Goal: Task Accomplishment & Management: Use online tool/utility

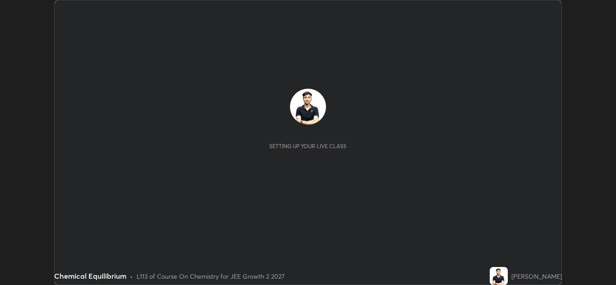
scroll to position [285, 616]
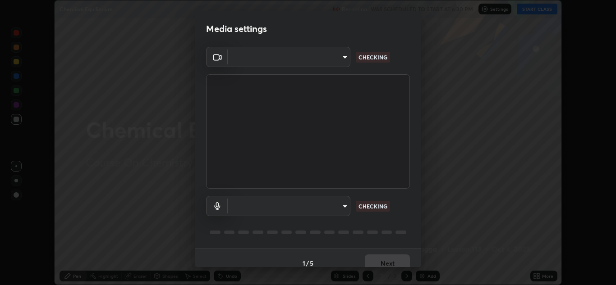
type input "ffb915138f5094fbba49c7dcbdc0b3377f3315ea980a35094b33733fc21d282d"
type input "communications"
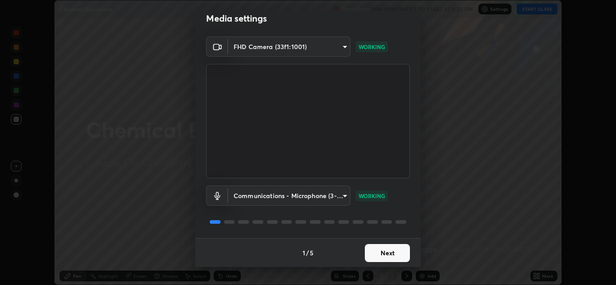
click at [372, 252] on button "Next" at bounding box center [387, 253] width 45 height 18
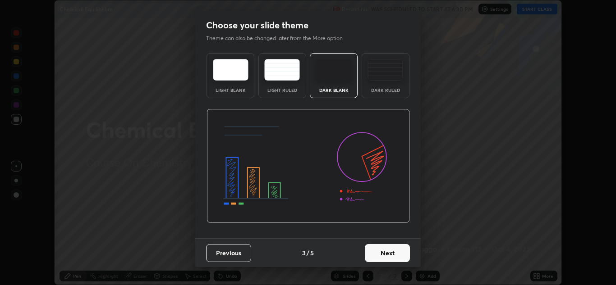
click at [384, 253] on button "Next" at bounding box center [387, 253] width 45 height 18
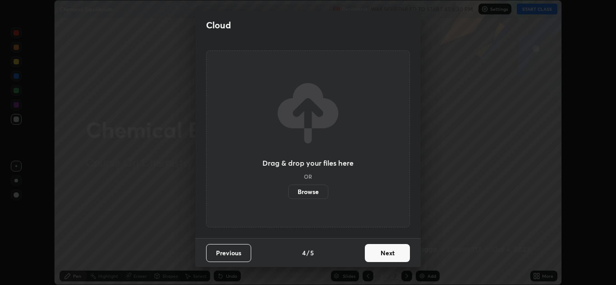
click at [385, 252] on button "Next" at bounding box center [387, 253] width 45 height 18
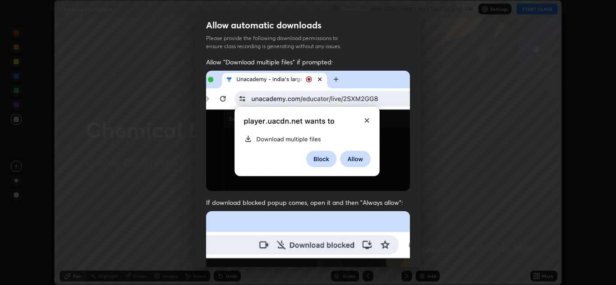
click at [371, 188] on img at bounding box center [308, 131] width 204 height 120
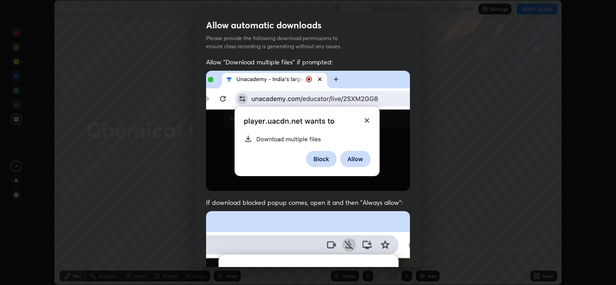
click at [349, 196] on div "Allow "Download multiple files" if prompted: If download blocked popup comes, o…" at bounding box center [307, 248] width 225 height 380
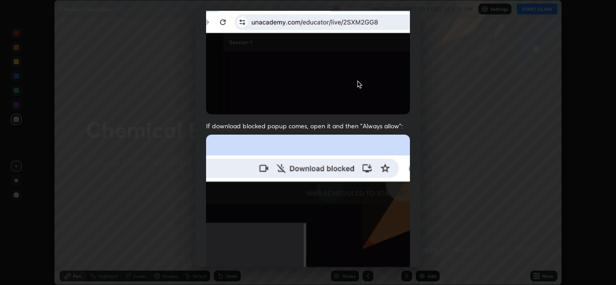
scroll to position [195, 0]
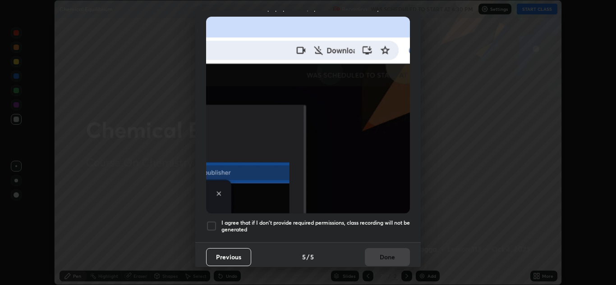
click at [210, 223] on div at bounding box center [211, 226] width 11 height 11
click at [391, 255] on button "Done" at bounding box center [387, 257] width 45 height 18
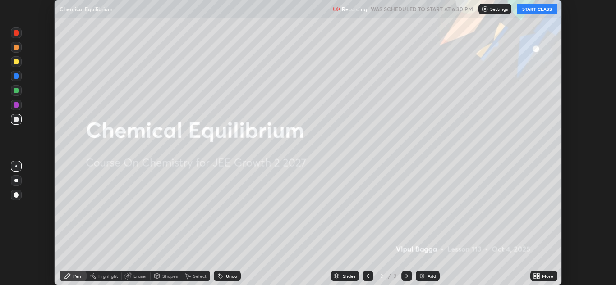
click at [535, 9] on button "START CLASS" at bounding box center [537, 9] width 41 height 11
click at [538, 275] on icon at bounding box center [538, 275] width 2 height 2
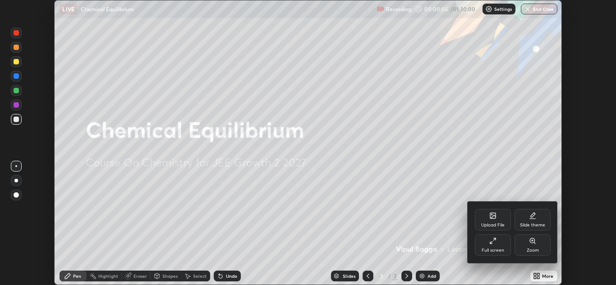
click at [487, 218] on div "Upload File" at bounding box center [493, 220] width 36 height 22
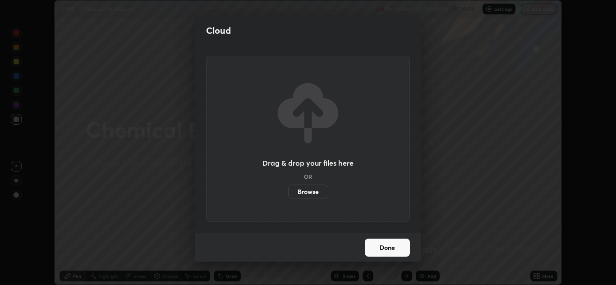
click at [298, 187] on label "Browse" at bounding box center [308, 192] width 40 height 14
click at [288, 187] on input "Browse" at bounding box center [288, 192] width 0 height 14
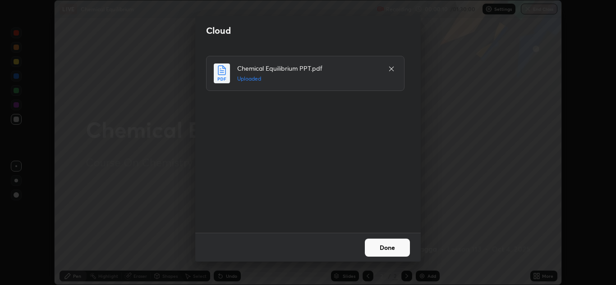
click at [392, 252] on button "Done" at bounding box center [387, 248] width 45 height 18
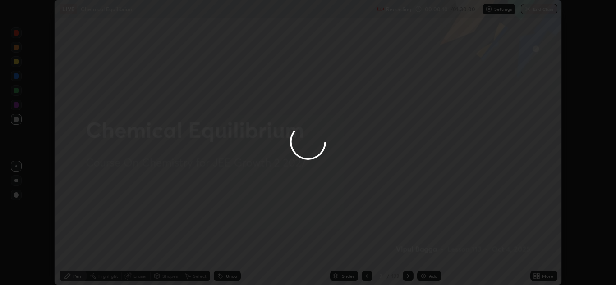
click at [344, 277] on div at bounding box center [308, 142] width 616 height 285
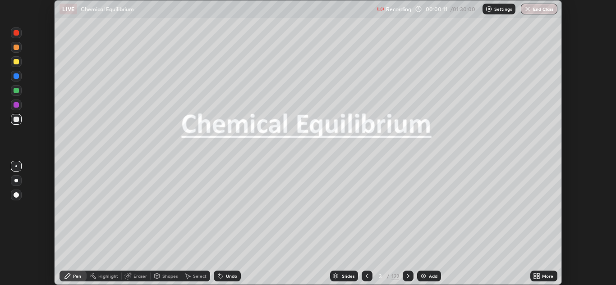
click at [344, 273] on div "Slides" at bounding box center [344, 276] width 28 height 11
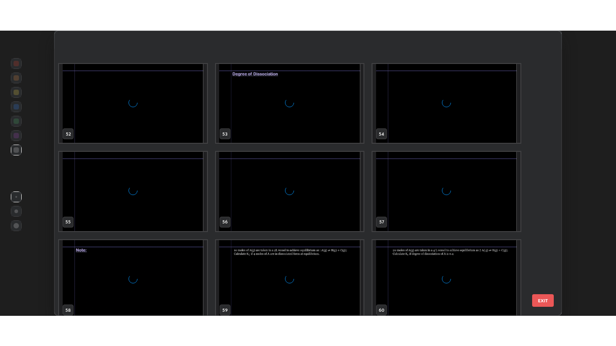
scroll to position [1586, 0]
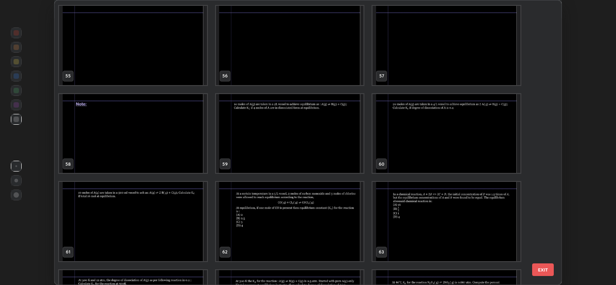
click at [286, 140] on img "grid" at bounding box center [290, 133] width 148 height 79
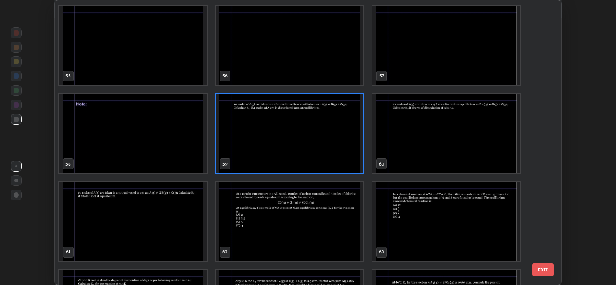
click at [294, 141] on img "grid" at bounding box center [290, 133] width 148 height 79
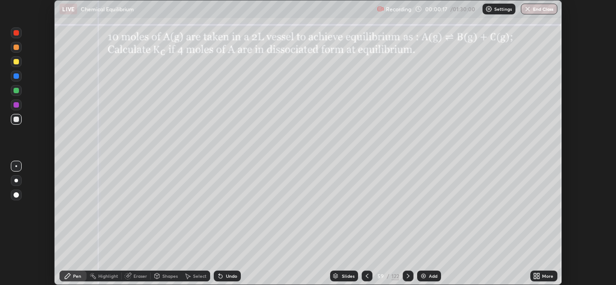
click at [538, 275] on icon at bounding box center [538, 275] width 2 height 2
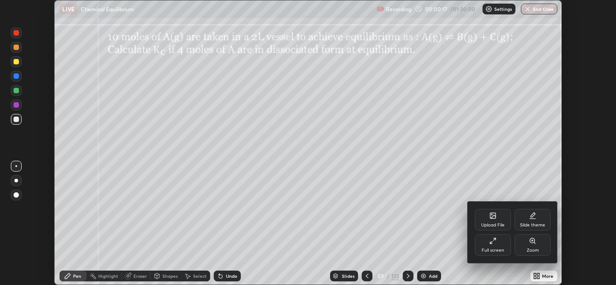
click at [493, 246] on div "Full screen" at bounding box center [493, 245] width 36 height 22
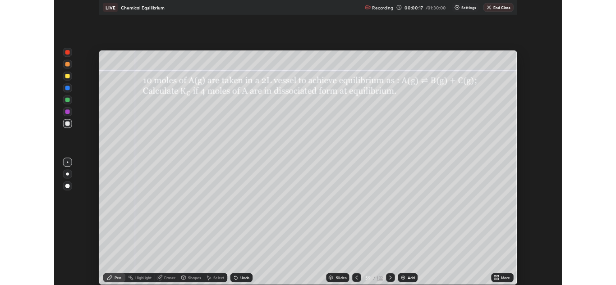
scroll to position [346, 616]
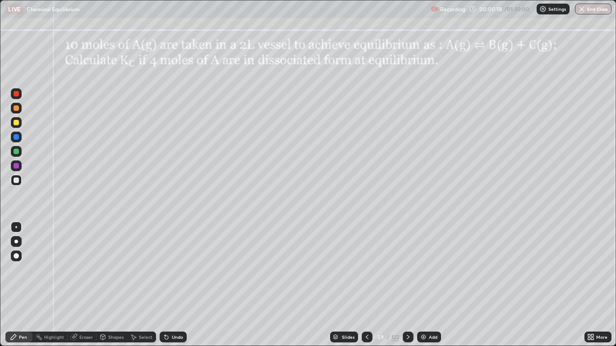
click at [16, 123] on div at bounding box center [16, 122] width 5 height 5
click at [18, 252] on div at bounding box center [16, 256] width 11 height 11
click at [407, 285] on div at bounding box center [408, 337] width 11 height 11
click at [406, 285] on icon at bounding box center [407, 337] width 7 height 7
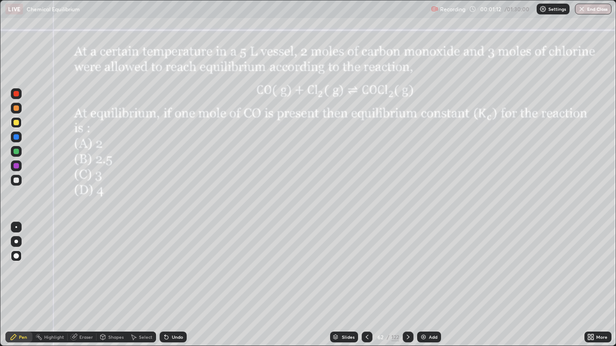
click at [407, 285] on icon at bounding box center [407, 337] width 7 height 7
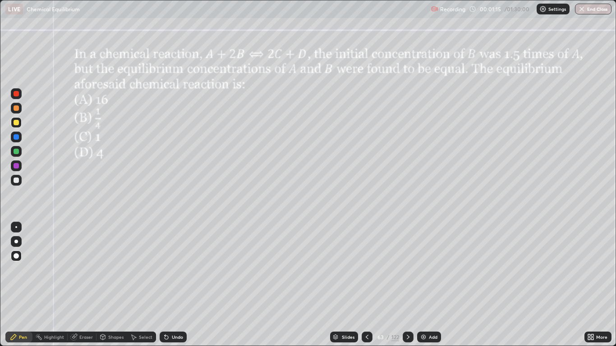
click at [408, 285] on icon at bounding box center [408, 337] width 3 height 5
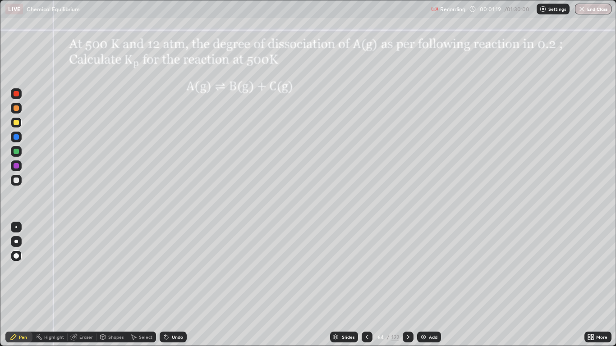
click at [408, 285] on icon at bounding box center [407, 337] width 7 height 7
click at [406, 285] on icon at bounding box center [407, 337] width 7 height 7
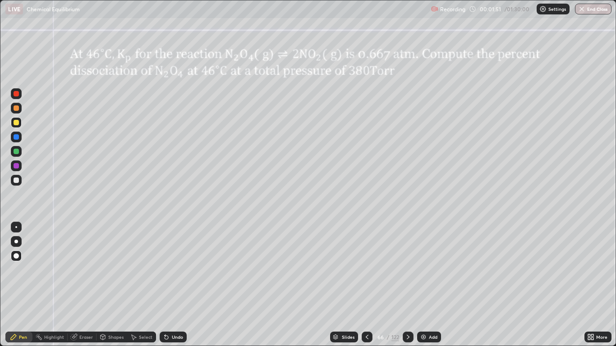
click at [18, 123] on div at bounding box center [16, 122] width 5 height 5
click at [365, 285] on div at bounding box center [367, 337] width 11 height 11
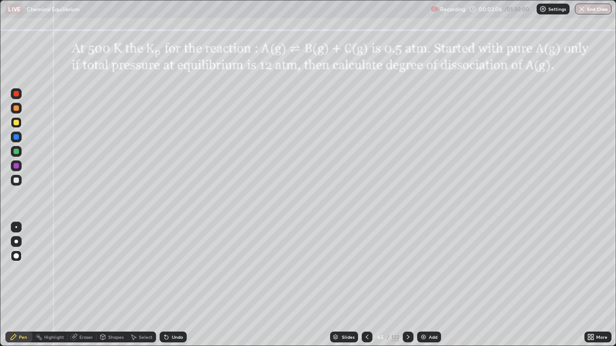
click at [407, 285] on icon at bounding box center [407, 337] width 7 height 7
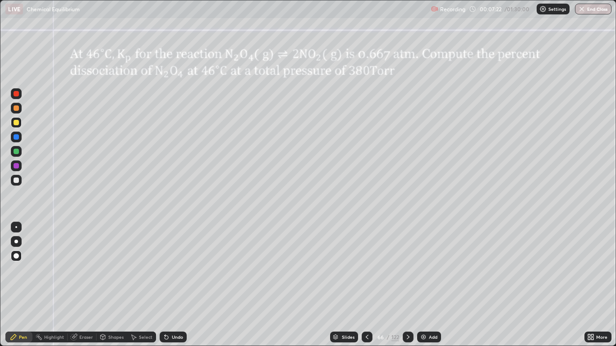
click at [17, 124] on div at bounding box center [16, 122] width 5 height 5
click at [16, 179] on div at bounding box center [16, 180] width 5 height 5
click at [14, 138] on div at bounding box center [16, 136] width 5 height 5
click at [175, 285] on div "Undo" at bounding box center [177, 337] width 11 height 5
click at [174, 285] on div "Undo" at bounding box center [177, 337] width 11 height 5
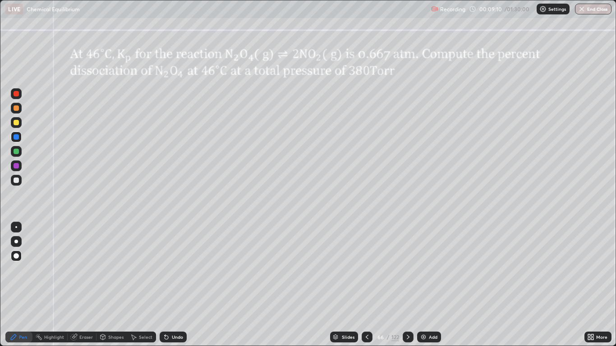
click at [18, 182] on div at bounding box center [16, 180] width 5 height 5
click at [15, 165] on div at bounding box center [16, 165] width 5 height 5
click at [17, 180] on div at bounding box center [16, 180] width 5 height 5
click at [16, 149] on div at bounding box center [16, 151] width 5 height 5
click at [86, 285] on div "Eraser" at bounding box center [86, 337] width 14 height 5
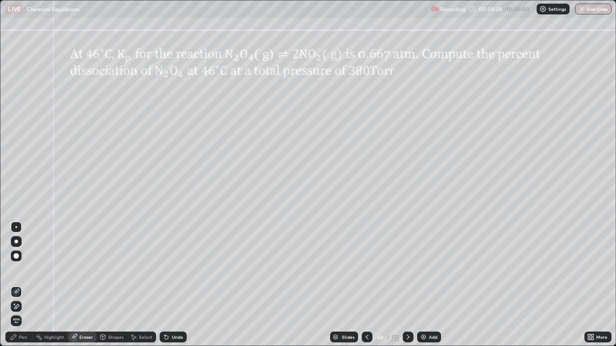
click at [16, 285] on icon at bounding box center [16, 307] width 7 height 8
click at [21, 285] on div "Pen" at bounding box center [23, 337] width 8 height 5
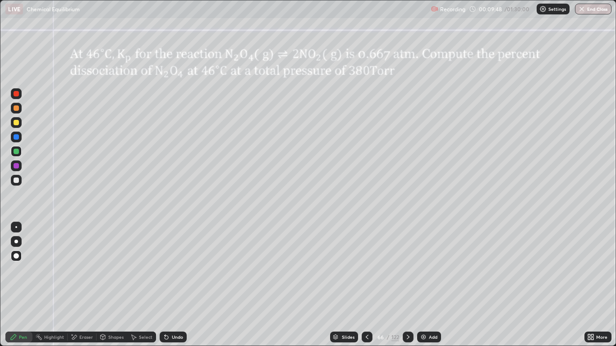
click at [17, 179] on div at bounding box center [16, 180] width 5 height 5
click at [16, 138] on div at bounding box center [16, 136] width 5 height 5
click at [14, 110] on div at bounding box center [16, 107] width 5 height 5
click at [16, 147] on div at bounding box center [16, 151] width 11 height 11
click at [170, 285] on div "Undo" at bounding box center [173, 337] width 27 height 11
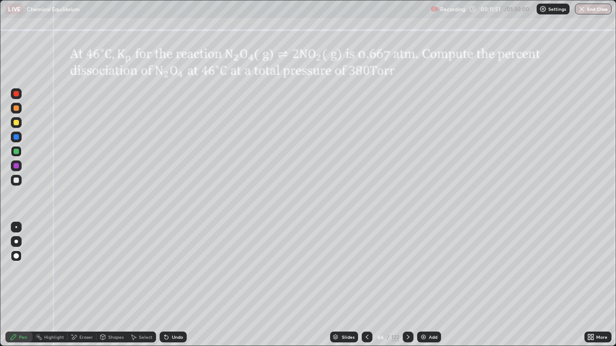
click at [169, 285] on icon at bounding box center [166, 337] width 7 height 7
click at [170, 285] on div "Undo" at bounding box center [173, 337] width 27 height 11
click at [172, 285] on div "Undo" at bounding box center [177, 337] width 11 height 5
click at [175, 285] on div "Undo" at bounding box center [177, 337] width 11 height 5
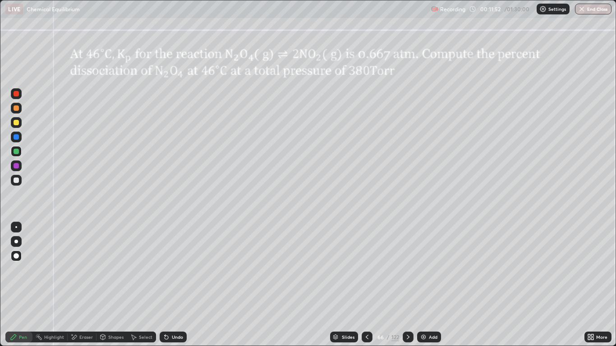
click at [175, 285] on div "Undo" at bounding box center [177, 337] width 11 height 5
click at [175, 285] on div "Undo" at bounding box center [173, 337] width 27 height 11
click at [178, 285] on div "Undo" at bounding box center [173, 337] width 27 height 11
click at [179, 285] on div "Undo" at bounding box center [173, 337] width 27 height 11
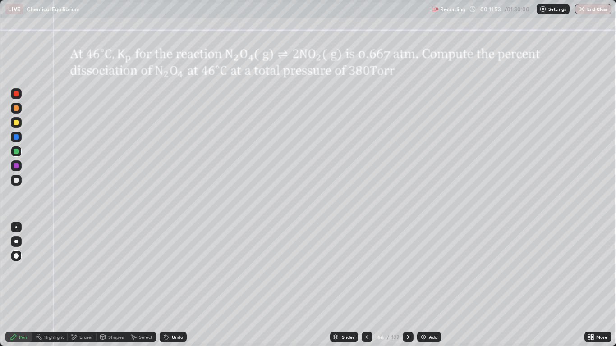
click at [179, 285] on div "Undo" at bounding box center [173, 337] width 27 height 11
click at [182, 285] on div "Undo" at bounding box center [173, 337] width 27 height 11
click at [183, 285] on div "Undo" at bounding box center [173, 337] width 27 height 11
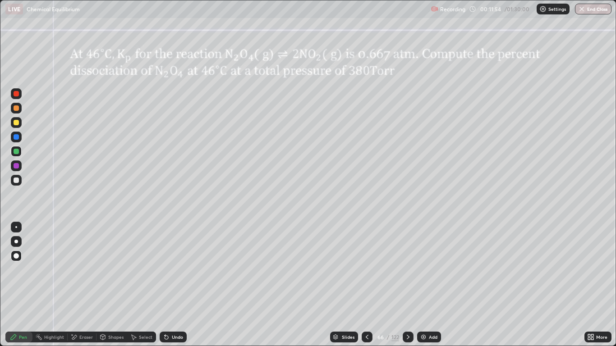
click at [184, 285] on div "Undo" at bounding box center [173, 337] width 27 height 11
click at [180, 285] on div "Undo" at bounding box center [173, 337] width 27 height 11
click at [177, 285] on div "Undo" at bounding box center [177, 337] width 11 height 5
click at [178, 285] on div "Undo" at bounding box center [177, 337] width 11 height 5
click at [177, 285] on div "Undo" at bounding box center [177, 337] width 11 height 5
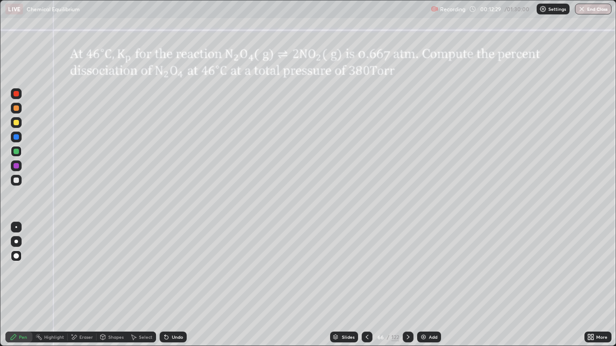
click at [13, 94] on div at bounding box center [16, 93] width 11 height 11
click at [17, 164] on div at bounding box center [16, 165] width 5 height 5
click at [16, 182] on div at bounding box center [16, 180] width 5 height 5
click at [16, 94] on div at bounding box center [16, 93] width 5 height 5
click at [16, 231] on div at bounding box center [16, 227] width 11 height 11
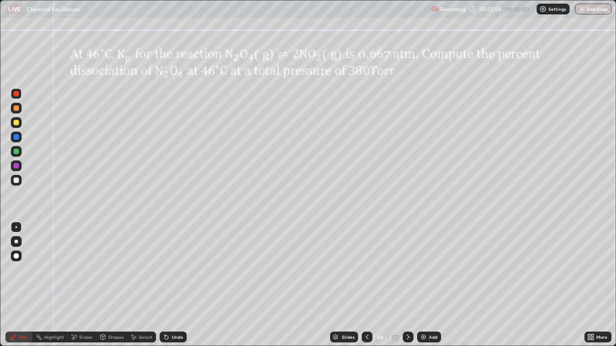
click at [85, 285] on div "Eraser" at bounding box center [86, 337] width 14 height 5
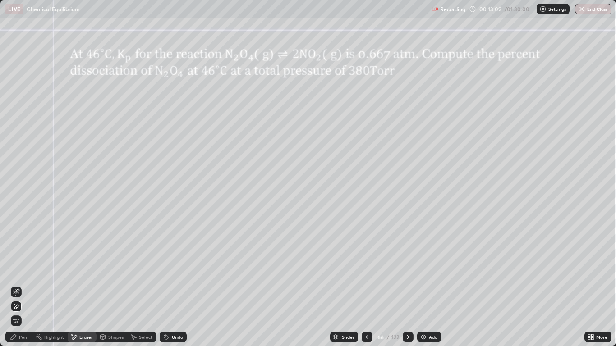
click at [17, 285] on icon at bounding box center [16, 291] width 5 height 5
click at [21, 285] on div "Pen" at bounding box center [18, 337] width 27 height 11
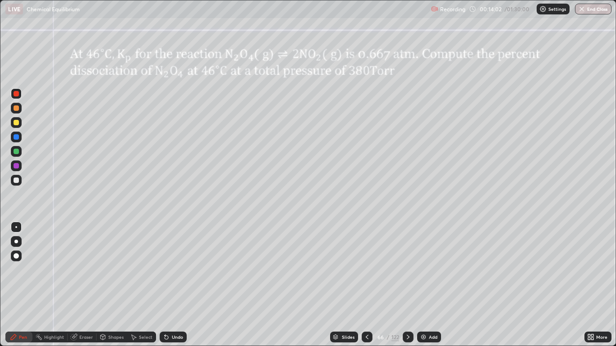
click at [16, 162] on div at bounding box center [16, 166] width 11 height 11
click at [15, 108] on div at bounding box center [16, 107] width 5 height 5
click at [15, 176] on div at bounding box center [16, 180] width 11 height 11
click at [26, 285] on div "Pen" at bounding box center [23, 337] width 8 height 5
click at [23, 285] on div "Pen" at bounding box center [23, 337] width 8 height 5
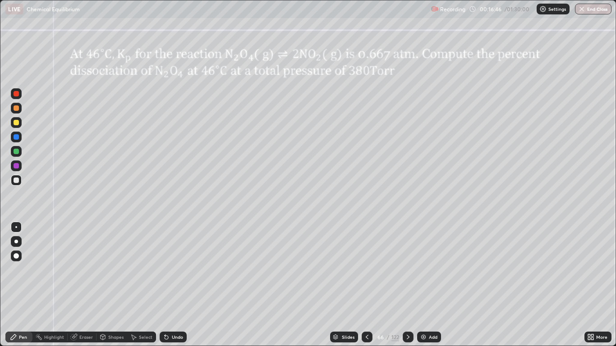
click at [17, 182] on div at bounding box center [16, 180] width 5 height 5
click at [18, 95] on div at bounding box center [16, 93] width 5 height 5
click at [407, 285] on icon at bounding box center [407, 337] width 7 height 7
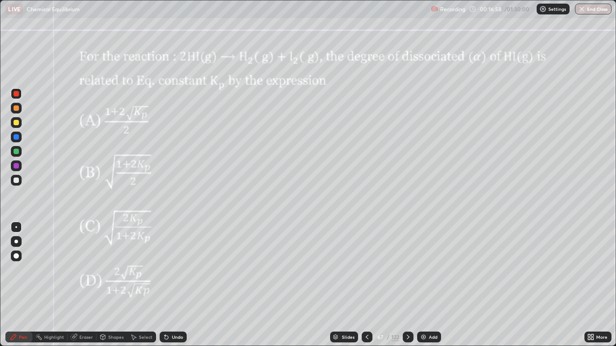
click at [14, 124] on div at bounding box center [16, 122] width 5 height 5
click at [18, 252] on div at bounding box center [16, 256] width 11 height 11
click at [15, 122] on div at bounding box center [16, 122] width 5 height 5
click at [93, 285] on div "Eraser" at bounding box center [82, 337] width 29 height 11
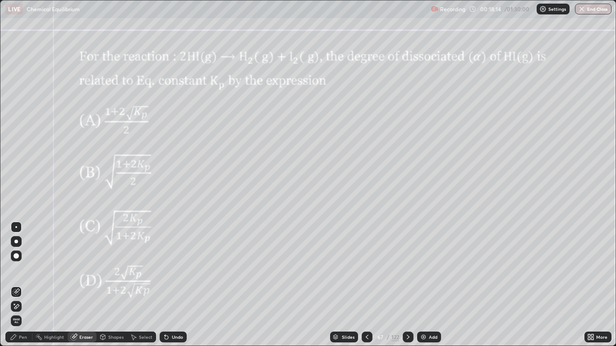
click at [113, 285] on div "Shapes" at bounding box center [115, 337] width 15 height 5
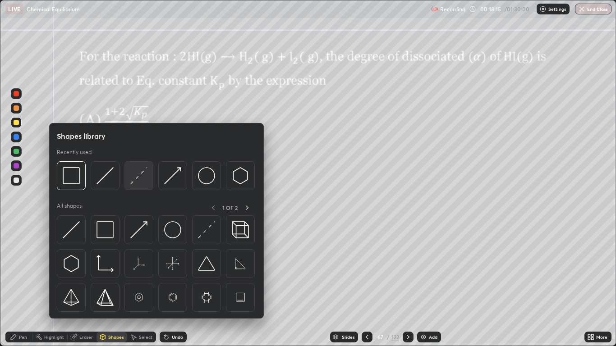
click at [136, 180] on img at bounding box center [138, 175] width 17 height 17
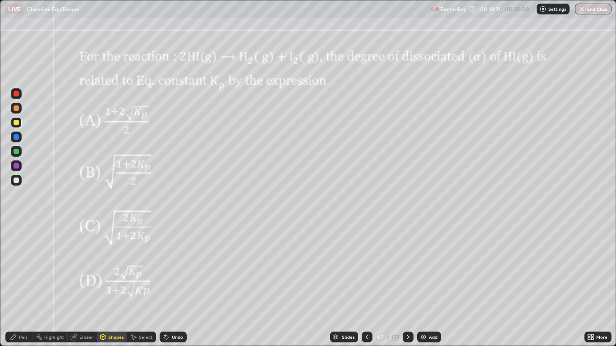
click at [19, 285] on div "Pen" at bounding box center [23, 337] width 8 height 5
click at [15, 176] on div at bounding box center [16, 180] width 11 height 11
click at [16, 242] on div at bounding box center [16, 242] width 4 height 4
click at [15, 108] on div at bounding box center [16, 107] width 5 height 5
click at [18, 179] on div at bounding box center [16, 180] width 5 height 5
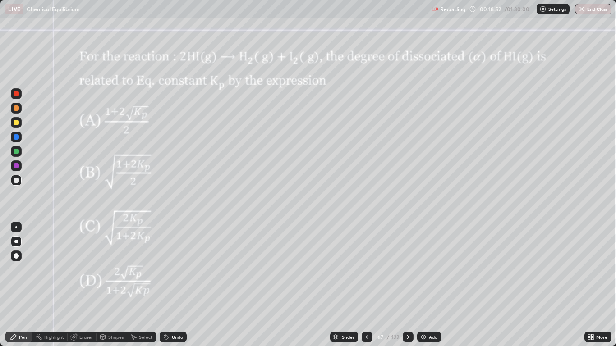
click at [16, 109] on div at bounding box center [16, 107] width 5 height 5
click at [16, 150] on div at bounding box center [16, 151] width 5 height 5
click at [15, 163] on div at bounding box center [16, 166] width 11 height 11
click at [15, 179] on div at bounding box center [16, 180] width 5 height 5
click at [15, 138] on div at bounding box center [16, 136] width 5 height 5
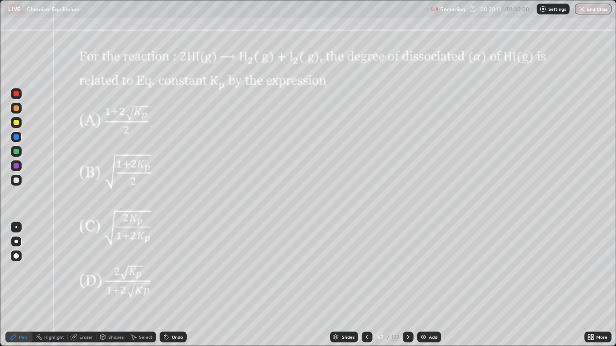
click at [17, 150] on div at bounding box center [16, 151] width 5 height 5
click at [16, 151] on div at bounding box center [16, 151] width 5 height 5
click at [83, 285] on div "Eraser" at bounding box center [86, 337] width 14 height 5
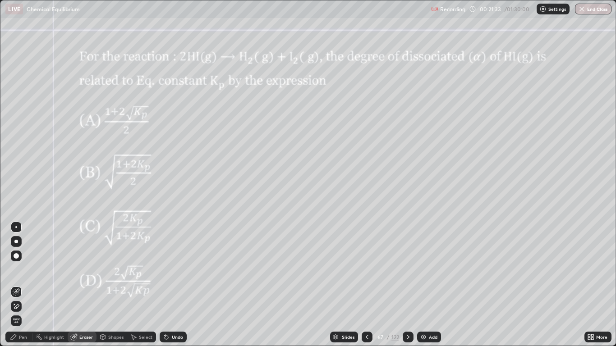
click at [25, 285] on div "Pen" at bounding box center [23, 337] width 8 height 5
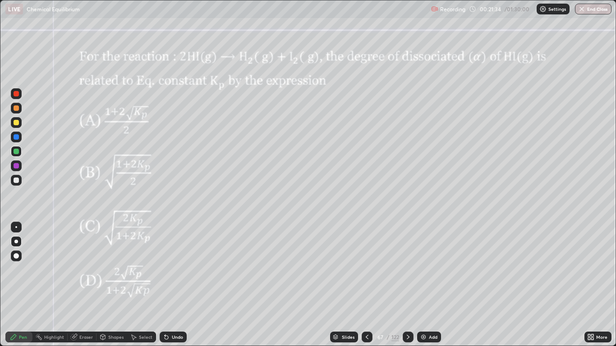
click at [17, 151] on div at bounding box center [16, 151] width 5 height 5
click at [83, 285] on div "Eraser" at bounding box center [86, 337] width 14 height 5
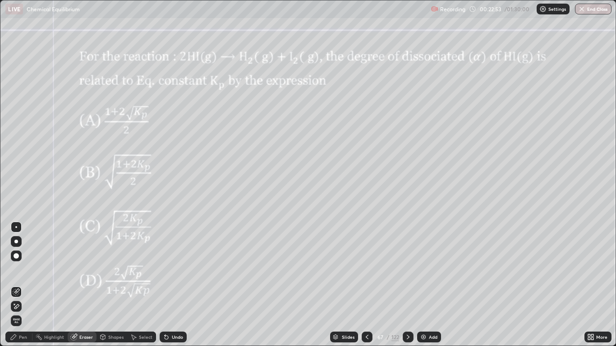
click at [16, 285] on icon at bounding box center [16, 307] width 7 height 8
click at [20, 285] on div "Pen" at bounding box center [23, 337] width 8 height 5
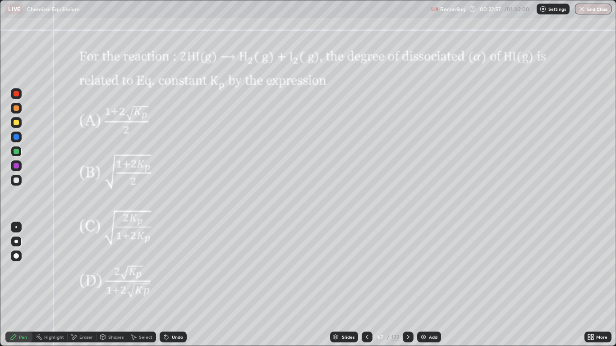
click at [15, 179] on div at bounding box center [16, 180] width 5 height 5
click at [173, 285] on div "Undo" at bounding box center [173, 337] width 27 height 11
click at [16, 109] on div at bounding box center [16, 107] width 5 height 5
click at [14, 179] on div at bounding box center [16, 180] width 5 height 5
click at [16, 257] on div at bounding box center [16, 255] width 5 height 5
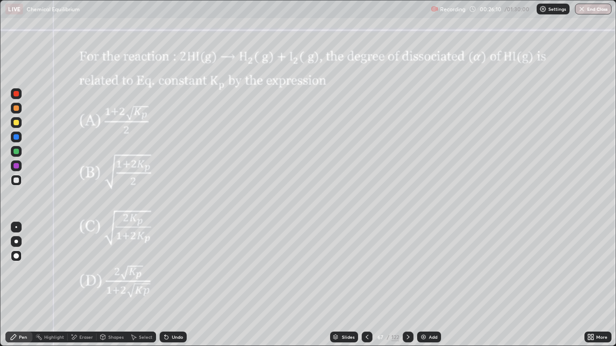
click at [406, 285] on icon at bounding box center [407, 337] width 7 height 7
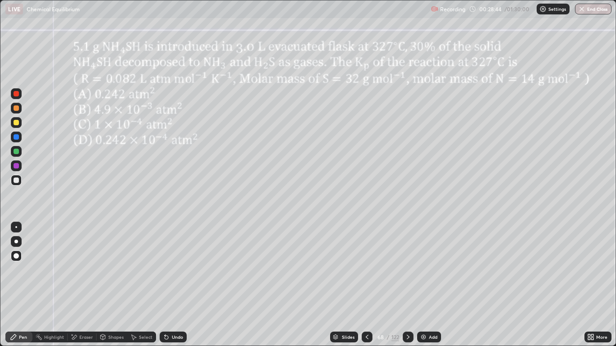
click at [18, 124] on div at bounding box center [16, 122] width 5 height 5
click at [16, 121] on div at bounding box center [16, 122] width 5 height 5
click at [17, 256] on div at bounding box center [16, 255] width 5 height 5
click at [180, 285] on div "Undo" at bounding box center [173, 337] width 27 height 11
click at [15, 138] on div at bounding box center [16, 136] width 5 height 5
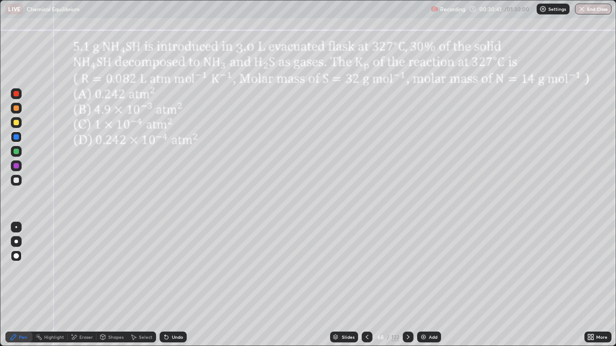
click at [15, 110] on div at bounding box center [16, 107] width 5 height 5
click at [16, 180] on div at bounding box center [16, 180] width 5 height 5
click at [16, 138] on div at bounding box center [16, 136] width 5 height 5
click at [178, 285] on div "Undo" at bounding box center [177, 337] width 11 height 5
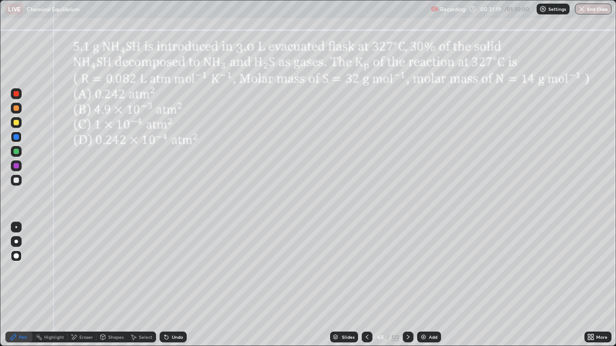
click at [16, 151] on div at bounding box center [16, 151] width 5 height 5
click at [16, 92] on div at bounding box center [16, 93] width 5 height 5
click at [17, 97] on div at bounding box center [16, 93] width 11 height 11
click at [15, 167] on div at bounding box center [16, 165] width 5 height 5
click at [15, 110] on div at bounding box center [16, 107] width 5 height 5
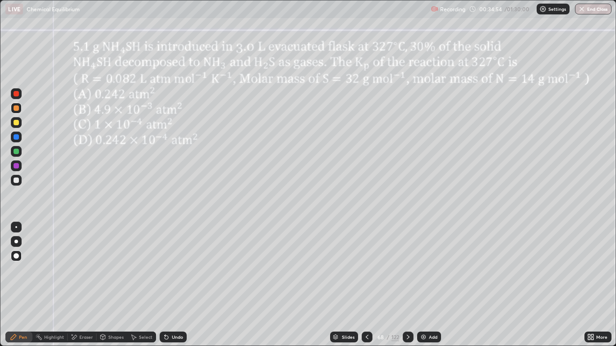
click at [408, 285] on icon at bounding box center [407, 337] width 7 height 7
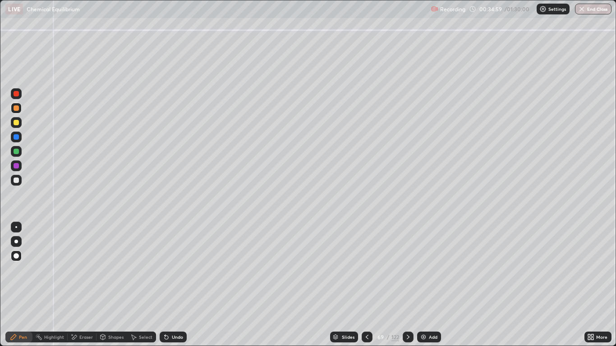
click at [366, 285] on icon at bounding box center [366, 337] width 7 height 7
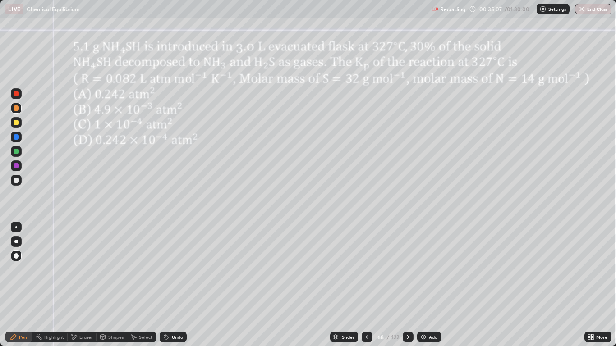
click at [407, 285] on icon at bounding box center [407, 337] width 7 height 7
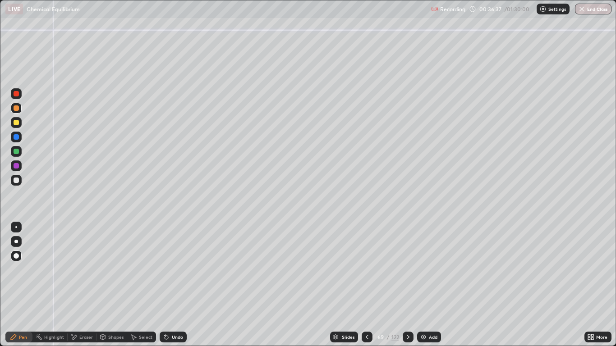
click at [367, 285] on icon at bounding box center [366, 337] width 7 height 7
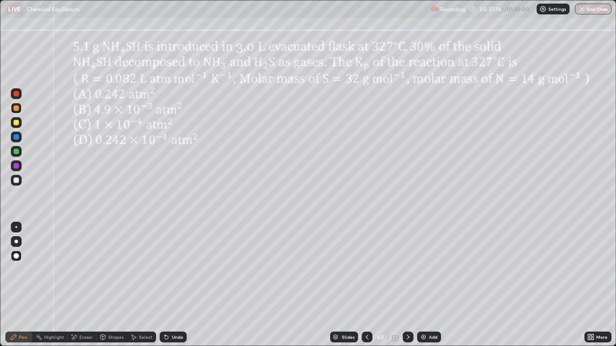
click at [15, 179] on div at bounding box center [16, 180] width 5 height 5
click at [408, 285] on icon at bounding box center [407, 337] width 7 height 7
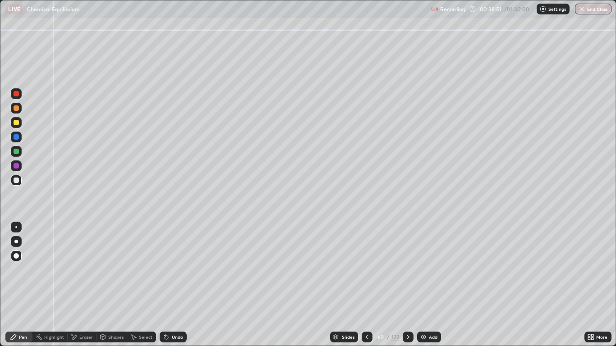
click at [18, 179] on div at bounding box center [16, 180] width 5 height 5
click at [22, 285] on div "Pen" at bounding box center [23, 337] width 8 height 5
click at [15, 181] on div at bounding box center [16, 180] width 5 height 5
click at [26, 285] on div "Pen" at bounding box center [23, 337] width 8 height 5
click at [407, 285] on icon at bounding box center [407, 337] width 7 height 7
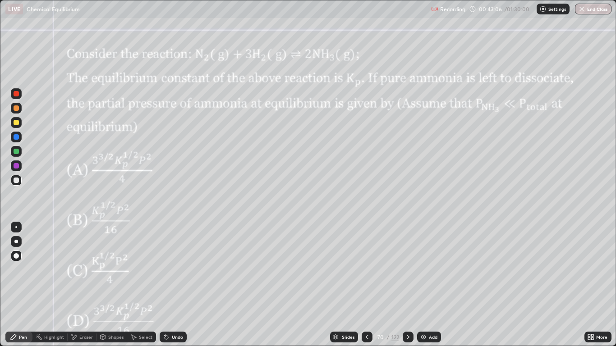
click at [16, 96] on div at bounding box center [16, 93] width 5 height 5
click at [112, 285] on div "Shapes" at bounding box center [115, 337] width 15 height 5
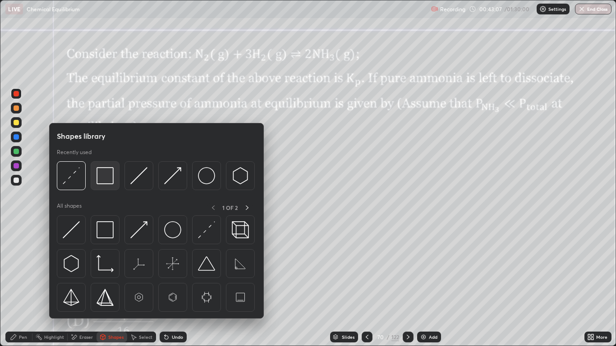
click at [104, 173] on img at bounding box center [104, 175] width 17 height 17
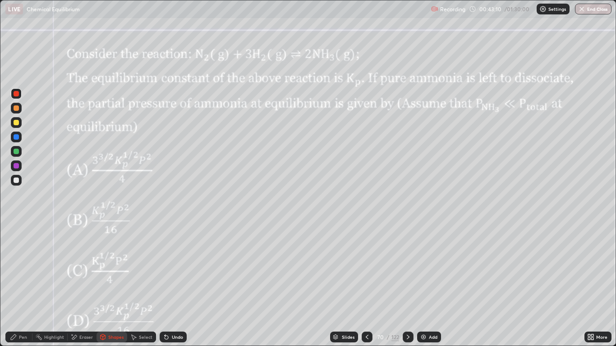
click at [17, 285] on div "Pen" at bounding box center [18, 337] width 27 height 11
click at [15, 122] on div at bounding box center [16, 122] width 5 height 5
click at [15, 137] on div at bounding box center [16, 136] width 5 height 5
click at [15, 152] on div at bounding box center [16, 151] width 5 height 5
click at [180, 285] on div "Undo" at bounding box center [177, 337] width 11 height 5
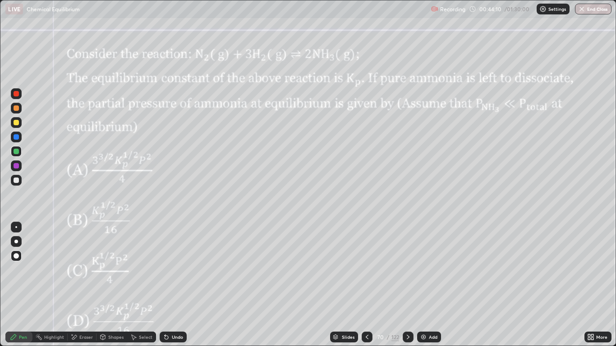
click at [175, 285] on div "Undo" at bounding box center [177, 337] width 11 height 5
click at [176, 285] on div "Undo" at bounding box center [177, 337] width 11 height 5
click at [14, 109] on div at bounding box center [16, 107] width 5 height 5
click at [18, 93] on div at bounding box center [16, 93] width 5 height 5
click at [15, 179] on div at bounding box center [16, 180] width 5 height 5
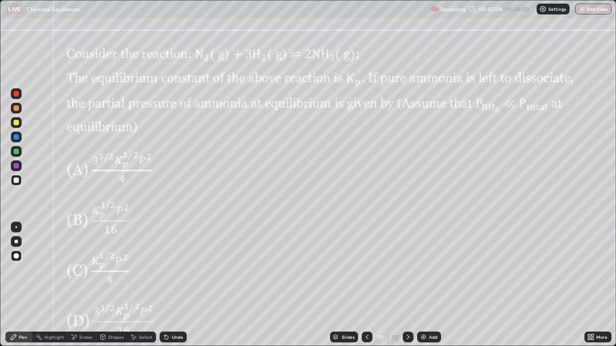
click at [18, 152] on div at bounding box center [16, 151] width 5 height 5
click at [17, 138] on div at bounding box center [16, 136] width 5 height 5
click at [16, 137] on div at bounding box center [16, 136] width 5 height 5
click at [169, 285] on div "Undo" at bounding box center [173, 337] width 27 height 11
click at [15, 168] on div at bounding box center [16, 165] width 5 height 5
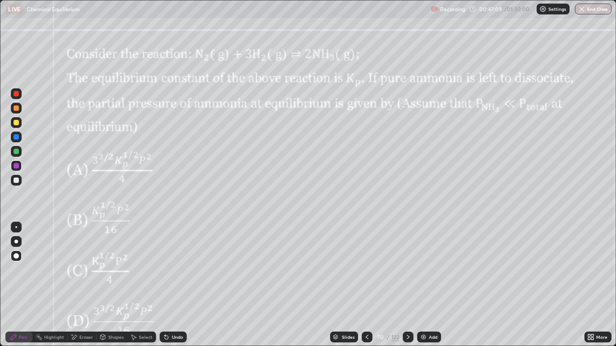
click at [15, 93] on div at bounding box center [16, 93] width 5 height 5
click at [408, 285] on icon at bounding box center [407, 337] width 7 height 7
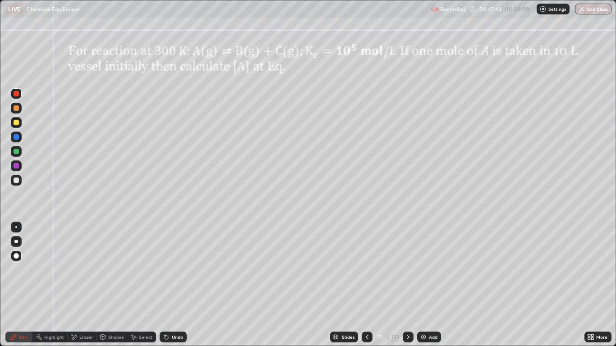
click at [362, 285] on div at bounding box center [367, 337] width 11 height 11
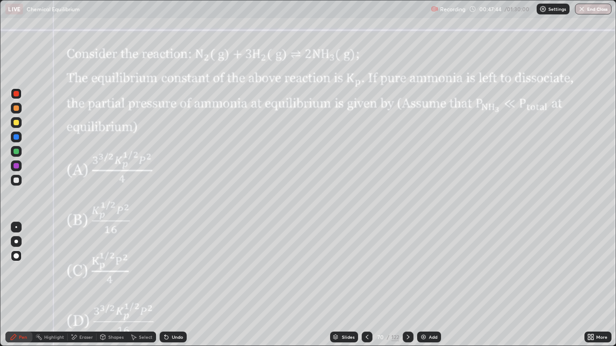
click at [422, 285] on img at bounding box center [423, 337] width 7 height 7
click at [365, 285] on icon at bounding box center [366, 337] width 7 height 7
click at [408, 285] on div at bounding box center [408, 337] width 11 height 11
click at [407, 285] on icon at bounding box center [407, 337] width 7 height 7
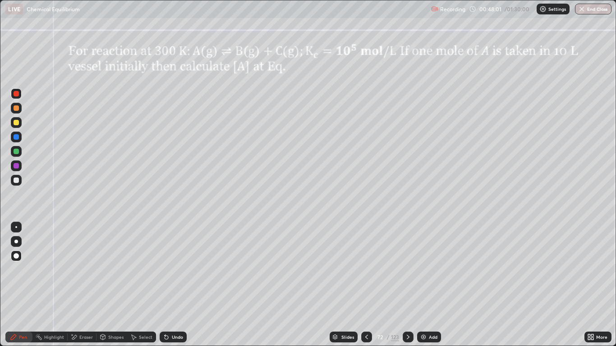
click at [365, 285] on icon at bounding box center [366, 337] width 7 height 7
click at [364, 285] on icon at bounding box center [366, 337] width 7 height 7
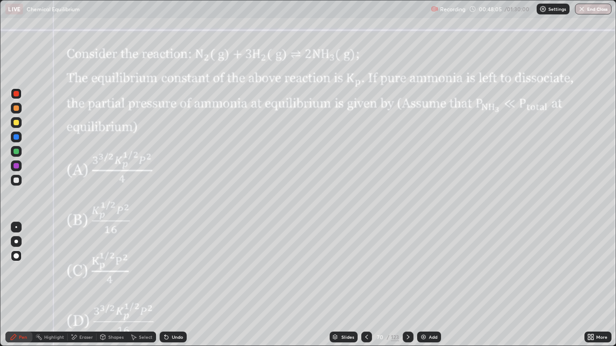
click at [408, 285] on div at bounding box center [408, 337] width 11 height 11
click at [366, 285] on icon at bounding box center [366, 337] width 7 height 7
click at [406, 285] on icon at bounding box center [407, 337] width 7 height 7
click at [366, 285] on icon at bounding box center [366, 337] width 7 height 7
click at [407, 285] on div at bounding box center [408, 337] width 11 height 11
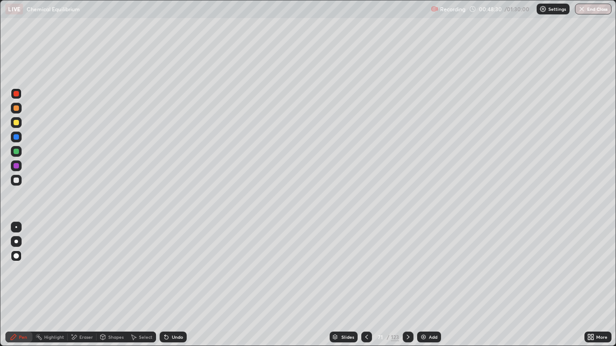
click at [16, 109] on div at bounding box center [16, 107] width 5 height 5
click at [16, 181] on div at bounding box center [16, 180] width 5 height 5
click at [365, 285] on div at bounding box center [366, 337] width 11 height 11
click at [408, 285] on icon at bounding box center [408, 337] width 3 height 5
click at [86, 285] on div "Eraser" at bounding box center [86, 337] width 14 height 5
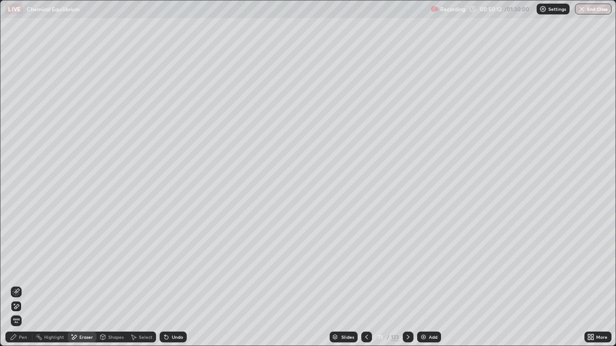
click at [20, 285] on span "Erase all" at bounding box center [16, 320] width 10 height 5
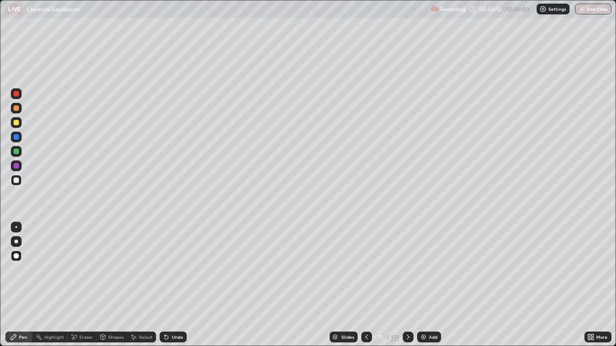
click at [367, 285] on icon at bounding box center [366, 337] width 7 height 7
click at [81, 285] on div "Eraser" at bounding box center [86, 337] width 14 height 5
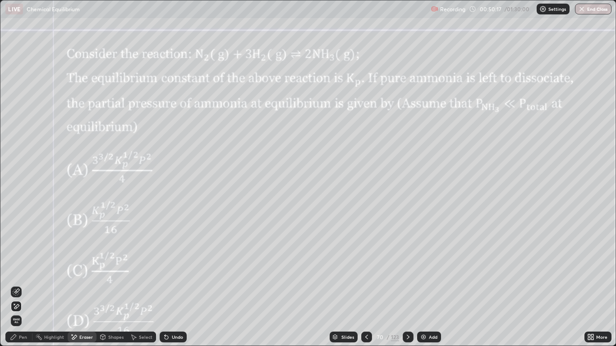
click at [18, 285] on icon at bounding box center [16, 307] width 7 height 8
click at [26, 285] on div "Pen" at bounding box center [18, 337] width 27 height 11
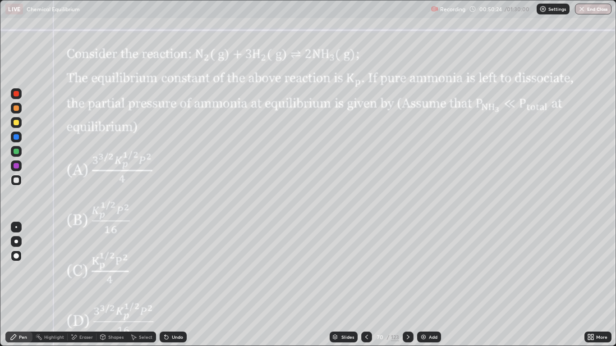
click at [15, 183] on div at bounding box center [16, 180] width 11 height 11
click at [16, 170] on div at bounding box center [16, 166] width 11 height 11
click at [407, 285] on icon at bounding box center [407, 337] width 7 height 7
click at [366, 285] on icon at bounding box center [366, 337] width 7 height 7
click at [408, 285] on icon at bounding box center [408, 337] width 3 height 5
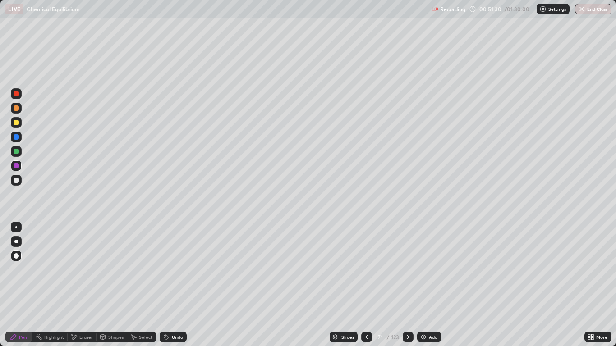
click at [370, 285] on div at bounding box center [366, 337] width 11 height 11
click at [409, 285] on icon at bounding box center [407, 337] width 7 height 7
click at [367, 285] on icon at bounding box center [366, 337] width 7 height 7
click at [407, 285] on icon at bounding box center [407, 337] width 7 height 7
click at [174, 285] on div "Undo" at bounding box center [177, 337] width 11 height 5
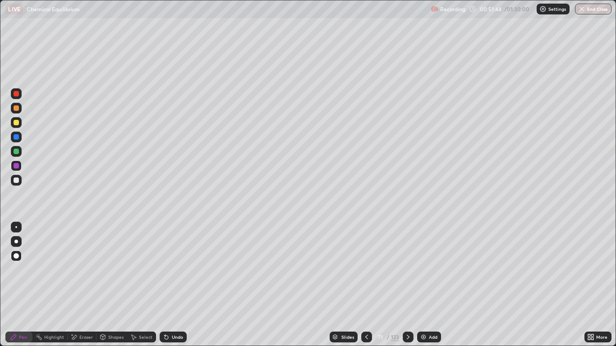
click at [175, 285] on div "Undo" at bounding box center [177, 337] width 11 height 5
click at [178, 285] on div "Undo" at bounding box center [177, 337] width 11 height 5
click at [16, 163] on div at bounding box center [16, 166] width 11 height 11
click at [16, 122] on div at bounding box center [16, 122] width 5 height 5
click at [17, 180] on div at bounding box center [16, 180] width 5 height 5
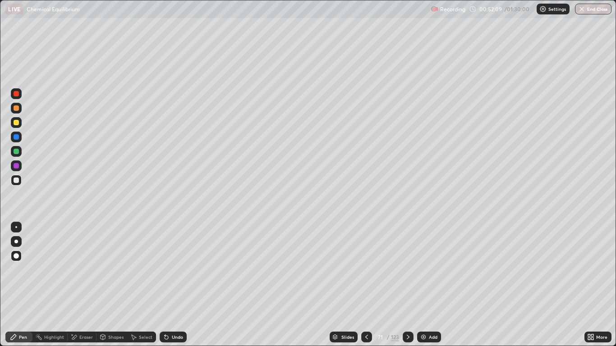
click at [90, 285] on div "Eraser" at bounding box center [86, 337] width 14 height 5
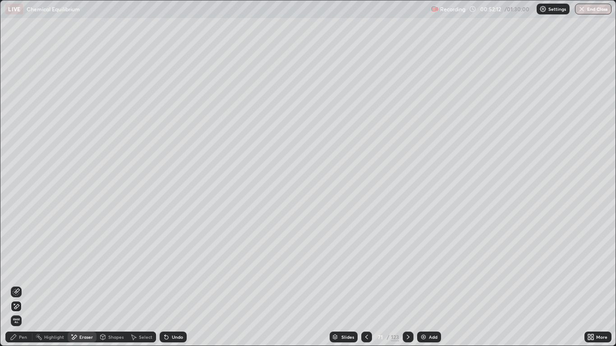
click at [25, 285] on div "Pen" at bounding box center [23, 337] width 8 height 5
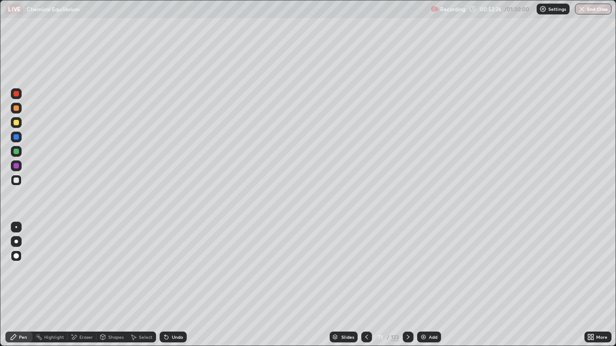
click at [83, 285] on div "Eraser" at bounding box center [86, 337] width 14 height 5
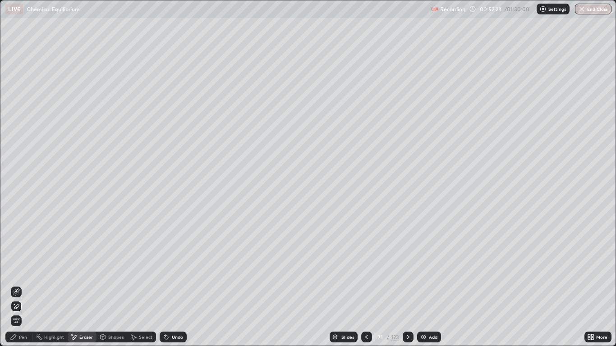
click at [24, 285] on div "Pen" at bounding box center [23, 337] width 8 height 5
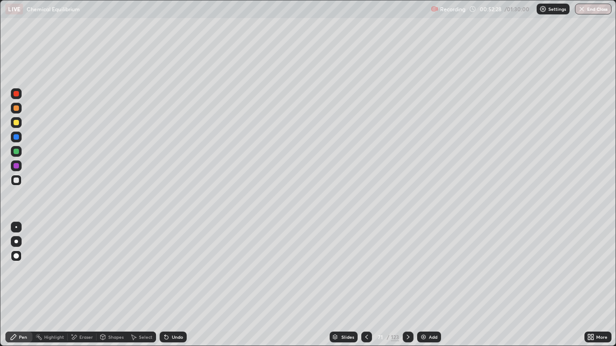
click at [17, 181] on div at bounding box center [16, 180] width 5 height 5
click at [367, 285] on icon at bounding box center [366, 337] width 7 height 7
click at [408, 285] on icon at bounding box center [407, 337] width 7 height 7
click at [174, 285] on div "Undo" at bounding box center [173, 337] width 27 height 11
click at [173, 285] on div "Undo" at bounding box center [173, 337] width 27 height 11
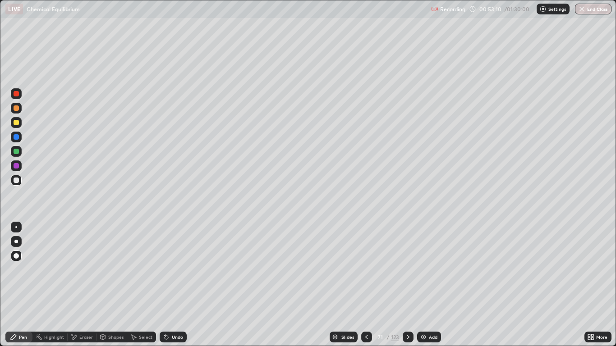
click at [16, 181] on div at bounding box center [16, 180] width 5 height 5
click at [86, 285] on div "Eraser" at bounding box center [86, 337] width 14 height 5
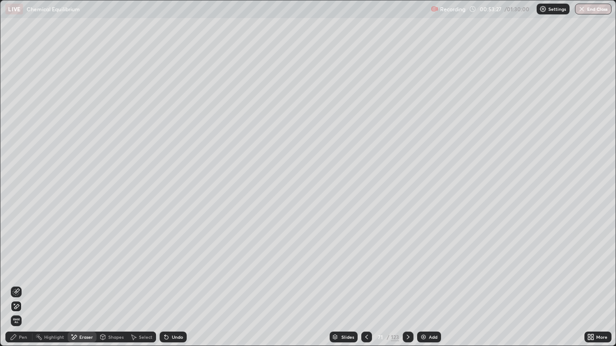
click at [17, 285] on icon at bounding box center [16, 306] width 5 height 5
click at [26, 285] on div "Pen" at bounding box center [18, 337] width 27 height 11
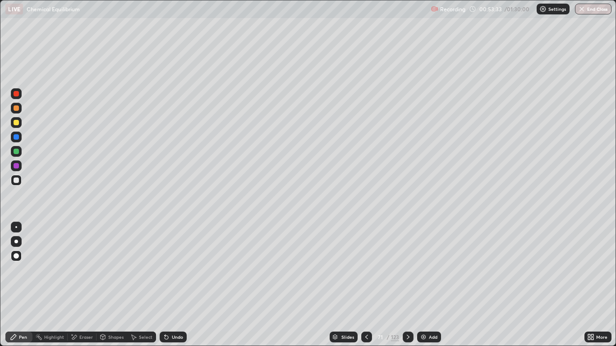
click at [17, 180] on div at bounding box center [16, 180] width 5 height 5
click at [17, 123] on div at bounding box center [16, 122] width 5 height 5
click at [18, 183] on div at bounding box center [16, 180] width 5 height 5
click at [18, 183] on div at bounding box center [16, 180] width 11 height 11
click at [176, 285] on div "Undo" at bounding box center [177, 337] width 11 height 5
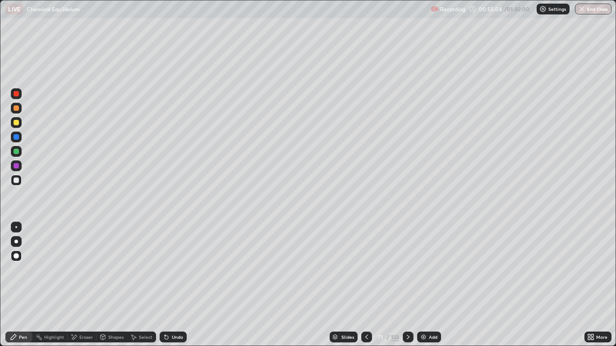
click at [175, 285] on div "Undo" at bounding box center [177, 337] width 11 height 5
click at [174, 285] on div "Undo" at bounding box center [177, 337] width 11 height 5
click at [17, 151] on div at bounding box center [16, 151] width 5 height 5
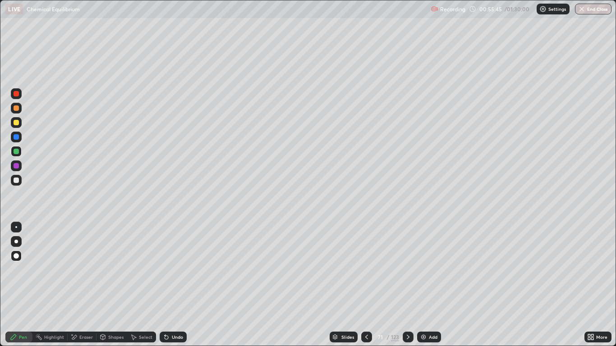
click at [364, 285] on div at bounding box center [366, 337] width 11 height 11
click at [403, 285] on div at bounding box center [408, 337] width 11 height 11
click at [365, 285] on icon at bounding box center [366, 337] width 7 height 7
click at [407, 285] on icon at bounding box center [407, 337] width 7 height 7
click at [18, 110] on div at bounding box center [16, 107] width 5 height 5
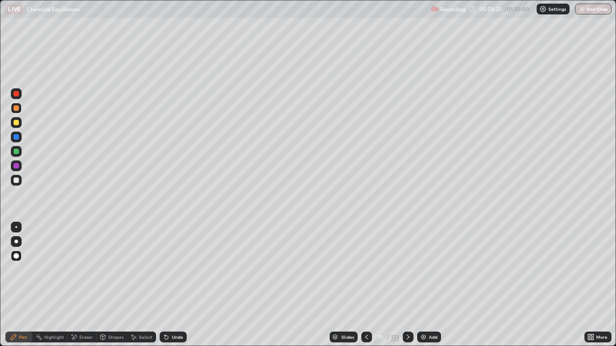
click at [407, 285] on icon at bounding box center [407, 337] width 7 height 7
click at [14, 180] on div at bounding box center [16, 180] width 5 height 5
click at [177, 285] on div "Undo" at bounding box center [173, 337] width 27 height 11
click at [176, 285] on div "Undo" at bounding box center [173, 337] width 27 height 11
click at [173, 285] on div "Undo" at bounding box center [173, 337] width 27 height 11
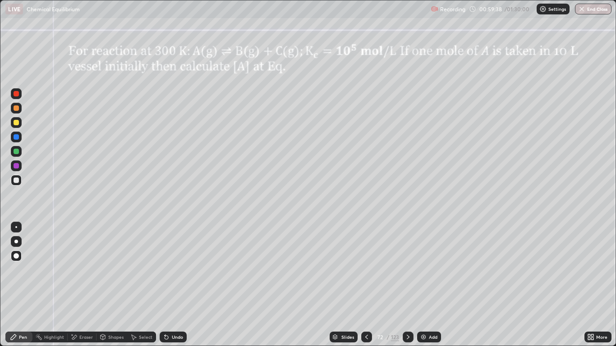
click at [17, 110] on div at bounding box center [16, 107] width 5 height 5
click at [18, 152] on div at bounding box center [16, 151] width 5 height 5
click at [16, 107] on div at bounding box center [16, 107] width 5 height 5
click at [17, 164] on div at bounding box center [16, 165] width 5 height 5
click at [174, 285] on div "Undo" at bounding box center [173, 337] width 27 height 11
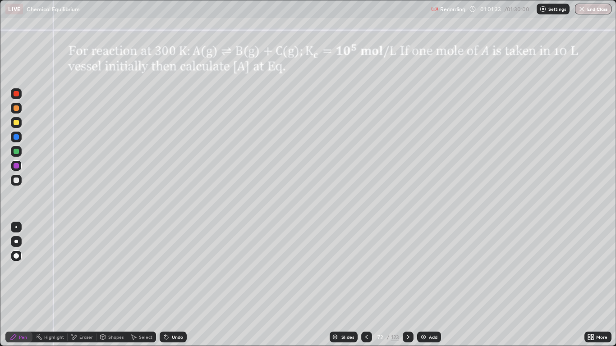
click at [16, 165] on div at bounding box center [16, 165] width 5 height 5
click at [15, 137] on div at bounding box center [16, 136] width 5 height 5
click at [179, 285] on div "Undo" at bounding box center [177, 337] width 11 height 5
click at [180, 285] on div "Undo" at bounding box center [177, 337] width 11 height 5
click at [17, 151] on div at bounding box center [16, 151] width 5 height 5
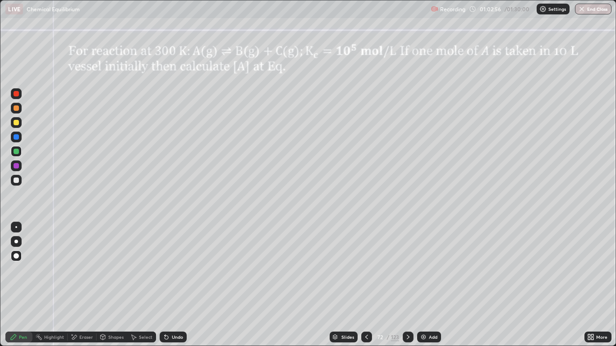
click at [176, 285] on div "Undo" at bounding box center [177, 337] width 11 height 5
click at [16, 177] on div at bounding box center [16, 180] width 11 height 11
click at [176, 285] on div "Undo" at bounding box center [177, 337] width 11 height 5
click at [14, 94] on div at bounding box center [16, 93] width 5 height 5
click at [15, 256] on div at bounding box center [16, 255] width 5 height 5
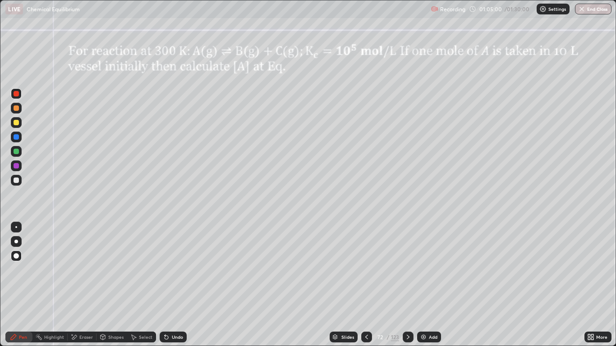
click at [15, 123] on div at bounding box center [16, 122] width 5 height 5
click at [406, 285] on icon at bounding box center [407, 337] width 7 height 7
click at [15, 122] on div at bounding box center [16, 122] width 5 height 5
click at [14, 181] on div at bounding box center [16, 180] width 5 height 5
click at [17, 137] on div at bounding box center [16, 136] width 5 height 5
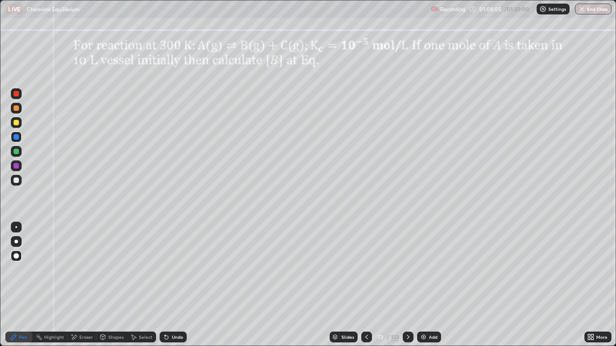
click at [17, 155] on div at bounding box center [16, 151] width 11 height 11
click at [176, 285] on div "Undo" at bounding box center [177, 337] width 11 height 5
click at [174, 285] on div "Undo" at bounding box center [177, 337] width 11 height 5
click at [14, 168] on div at bounding box center [16, 165] width 5 height 5
click at [175, 285] on div "Undo" at bounding box center [173, 337] width 27 height 11
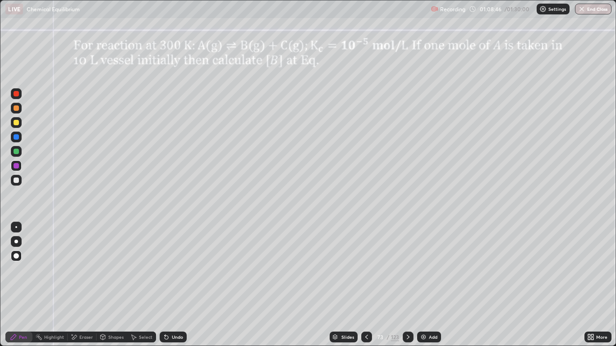
click at [179, 285] on div "Undo" at bounding box center [173, 337] width 27 height 11
click at [178, 285] on div "Undo" at bounding box center [177, 337] width 11 height 5
click at [177, 285] on div "Undo" at bounding box center [173, 337] width 27 height 11
click at [174, 285] on div "Undo" at bounding box center [173, 337] width 27 height 11
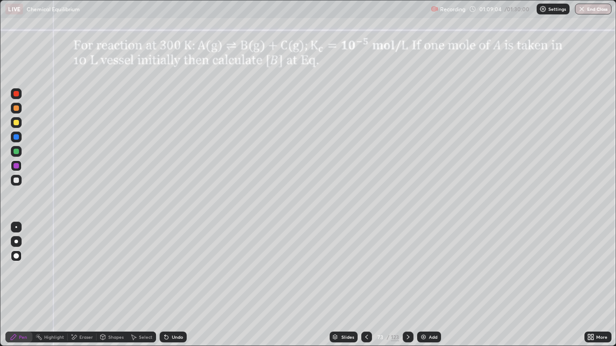
click at [19, 180] on div at bounding box center [16, 180] width 11 height 11
click at [83, 285] on div "Eraser" at bounding box center [86, 337] width 14 height 5
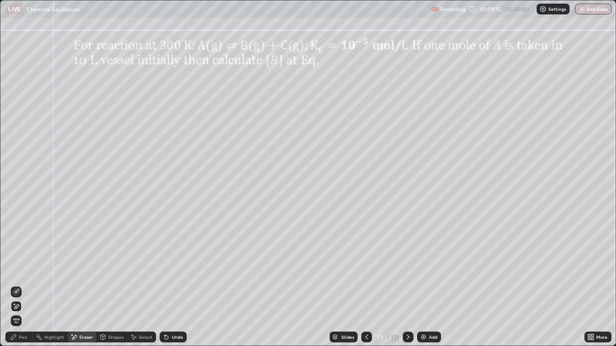
click at [26, 285] on div "Pen" at bounding box center [18, 337] width 27 height 11
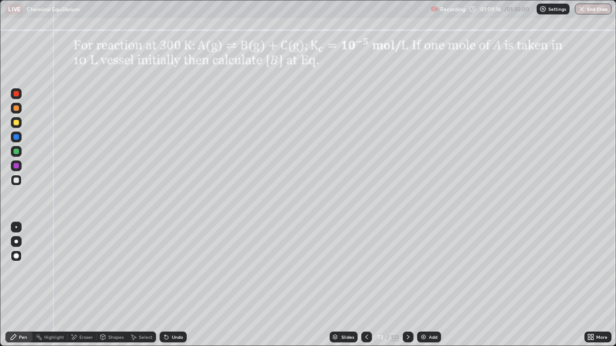
click at [17, 181] on div at bounding box center [16, 180] width 5 height 5
click at [18, 182] on div at bounding box center [16, 180] width 5 height 5
click at [25, 285] on div "Pen" at bounding box center [23, 337] width 8 height 5
click at [16, 178] on div at bounding box center [16, 180] width 5 height 5
click at [28, 285] on div "Pen" at bounding box center [18, 337] width 27 height 11
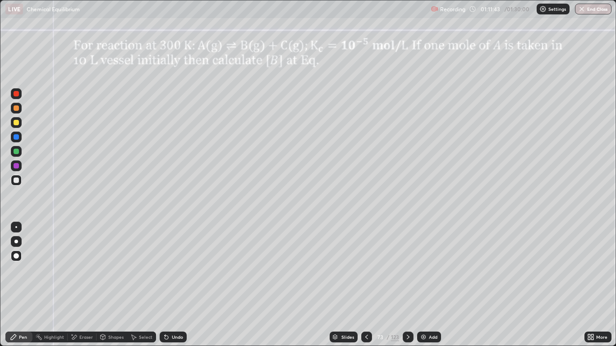
click at [12, 179] on div at bounding box center [16, 180] width 11 height 11
click at [20, 285] on div "Pen" at bounding box center [18, 337] width 27 height 11
click at [406, 285] on icon at bounding box center [407, 337] width 7 height 7
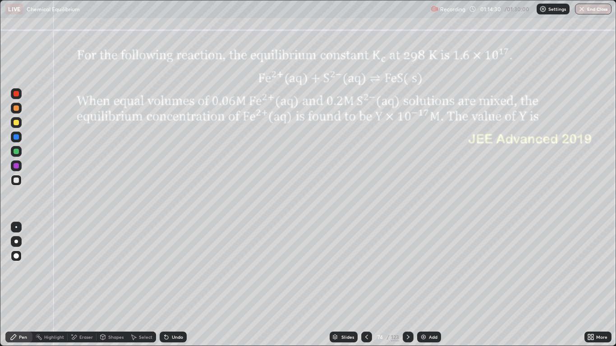
click at [13, 179] on div at bounding box center [16, 180] width 11 height 11
click at [14, 108] on div at bounding box center [16, 107] width 5 height 5
click at [17, 152] on div at bounding box center [16, 151] width 5 height 5
click at [15, 138] on div at bounding box center [16, 136] width 5 height 5
click at [16, 179] on div at bounding box center [16, 180] width 5 height 5
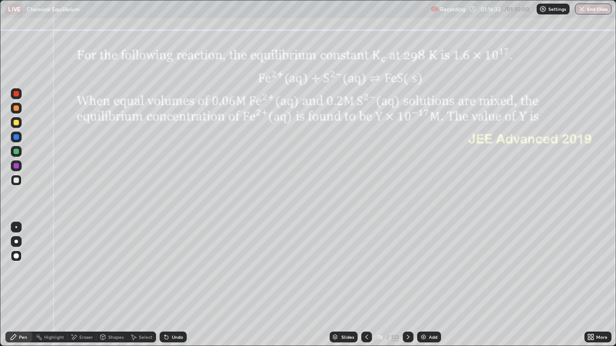
click at [16, 152] on div at bounding box center [16, 151] width 5 height 5
click at [176, 285] on div "Undo" at bounding box center [177, 337] width 11 height 5
click at [147, 285] on div "Select" at bounding box center [146, 337] width 14 height 5
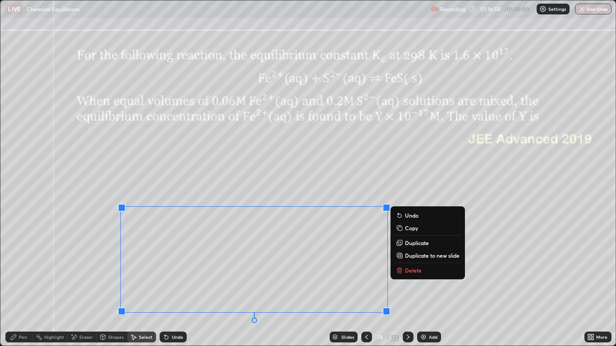
click at [177, 285] on div "Undo" at bounding box center [173, 337] width 27 height 11
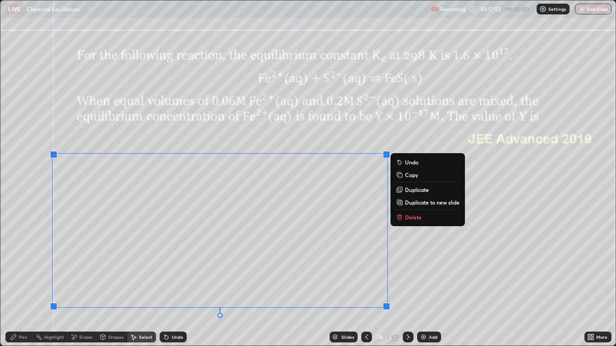
click at [183, 285] on div "Undo" at bounding box center [173, 337] width 27 height 11
click at [180, 285] on div "Undo" at bounding box center [177, 337] width 11 height 5
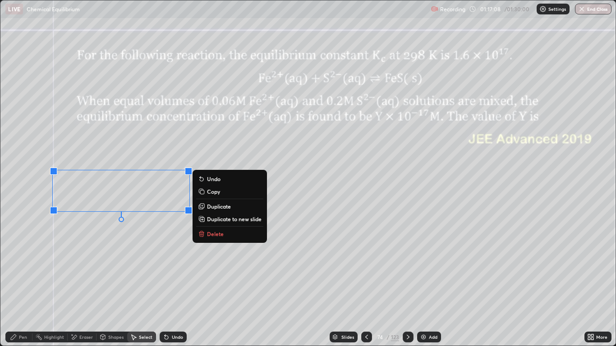
click at [170, 285] on div "Undo" at bounding box center [173, 337] width 27 height 11
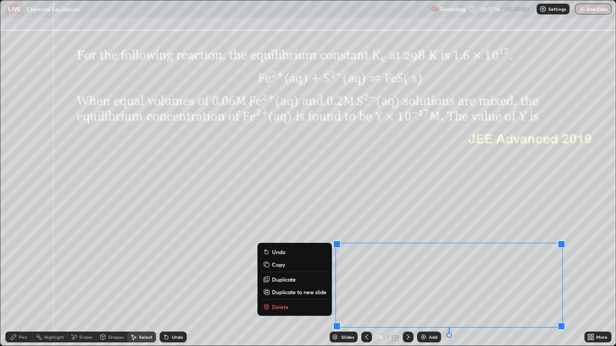
click at [180, 285] on div "Undo" at bounding box center [173, 337] width 27 height 11
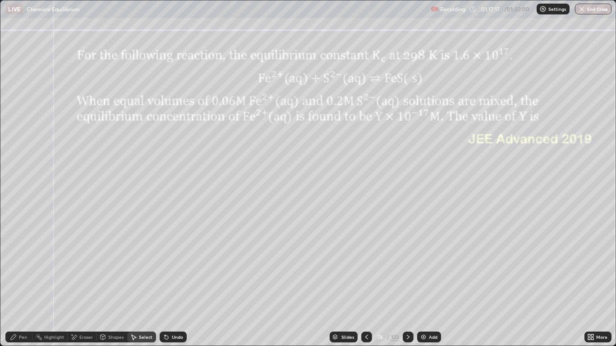
click at [176, 285] on div "Undo" at bounding box center [173, 337] width 27 height 11
click at [21, 285] on div "Pen" at bounding box center [18, 337] width 27 height 11
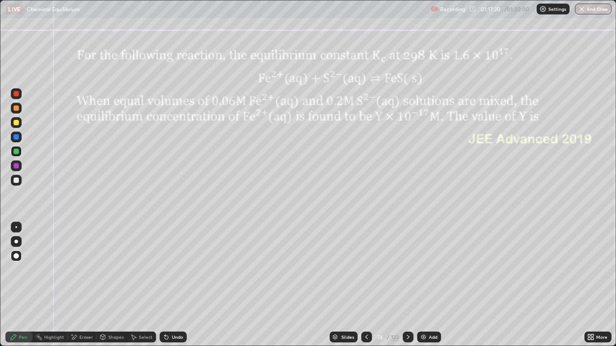
click at [142, 285] on div "Select" at bounding box center [141, 337] width 29 height 11
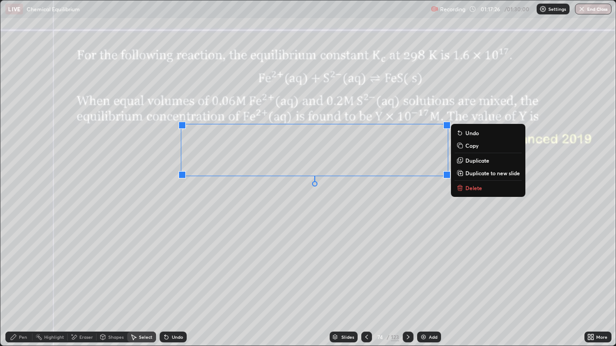
click at [475, 173] on p "Duplicate to new slide" at bounding box center [492, 173] width 55 height 7
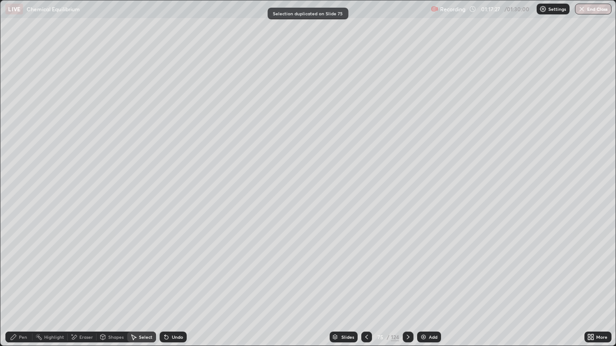
click at [24, 285] on div "Pen" at bounding box center [23, 337] width 8 height 5
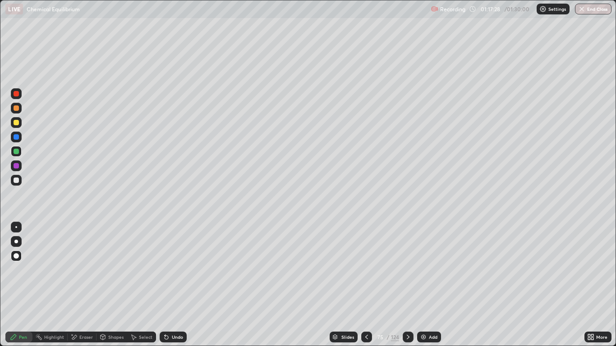
click at [87, 285] on div "Eraser" at bounding box center [86, 337] width 14 height 5
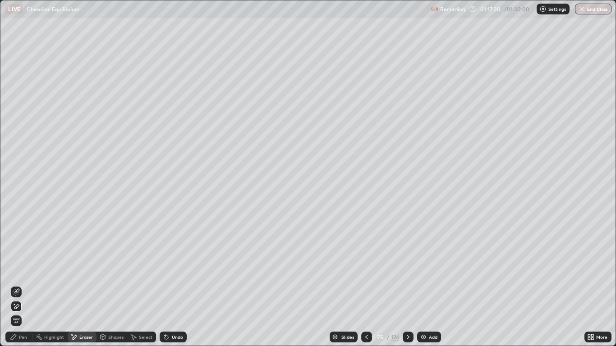
click at [23, 285] on div "Pen" at bounding box center [23, 337] width 8 height 5
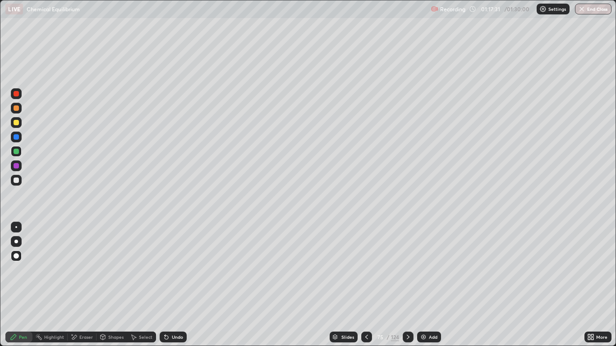
click at [15, 182] on div at bounding box center [16, 180] width 5 height 5
click at [366, 285] on icon at bounding box center [366, 337] width 7 height 7
click at [408, 285] on icon at bounding box center [407, 337] width 7 height 7
click at [15, 150] on div at bounding box center [16, 151] width 5 height 5
click at [366, 285] on icon at bounding box center [366, 337] width 7 height 7
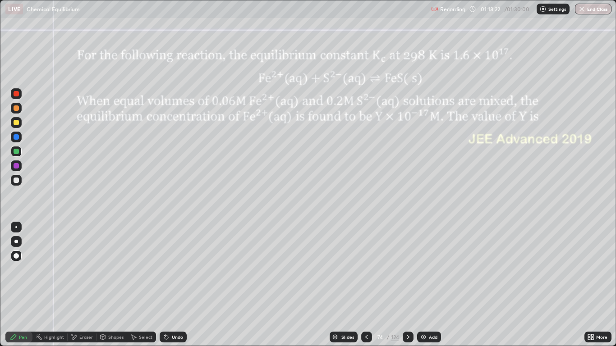
click at [408, 285] on icon at bounding box center [407, 337] width 7 height 7
click at [16, 136] on div at bounding box center [16, 136] width 5 height 5
click at [17, 162] on div at bounding box center [16, 166] width 11 height 11
click at [366, 285] on icon at bounding box center [366, 337] width 7 height 7
click at [408, 285] on icon at bounding box center [407, 337] width 7 height 7
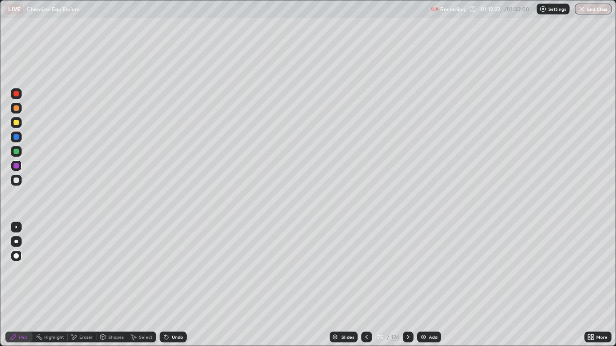
click at [365, 285] on icon at bounding box center [366, 337] width 7 height 7
click at [409, 285] on div at bounding box center [408, 337] width 11 height 11
click at [410, 285] on div at bounding box center [408, 337] width 11 height 11
click at [366, 285] on icon at bounding box center [366, 337] width 7 height 7
click at [183, 285] on div "Undo" at bounding box center [173, 337] width 27 height 11
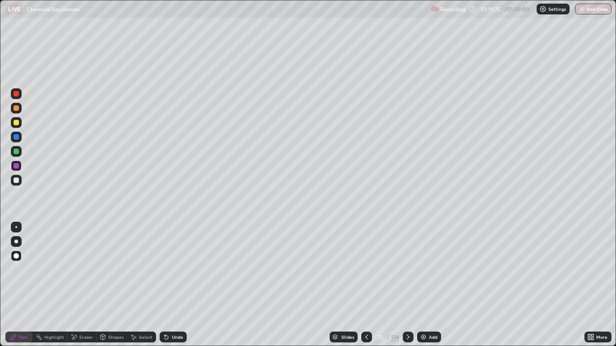
click at [183, 285] on div "Undo" at bounding box center [173, 337] width 27 height 11
click at [181, 285] on div "Undo" at bounding box center [177, 337] width 11 height 5
click at [19, 151] on div at bounding box center [16, 151] width 11 height 11
click at [366, 285] on icon at bounding box center [366, 337] width 7 height 7
click at [406, 285] on icon at bounding box center [407, 337] width 7 height 7
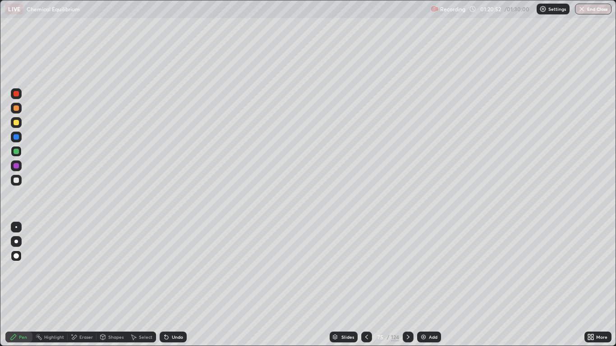
click at [83, 285] on div "Eraser" at bounding box center [86, 337] width 14 height 5
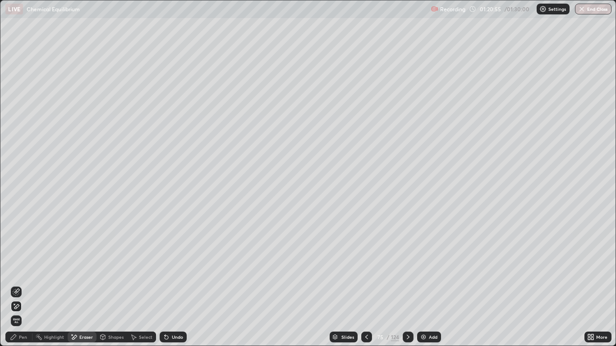
click at [22, 285] on div "Pen" at bounding box center [23, 337] width 8 height 5
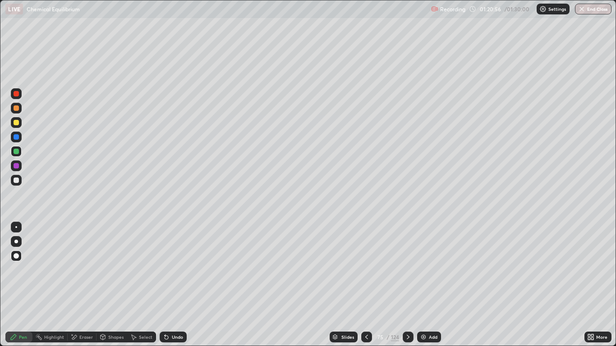
click at [14, 153] on div at bounding box center [16, 151] width 5 height 5
click at [14, 165] on div at bounding box center [16, 165] width 5 height 5
click at [367, 285] on icon at bounding box center [366, 337] width 7 height 7
click at [408, 285] on icon at bounding box center [408, 337] width 3 height 5
click at [366, 285] on icon at bounding box center [366, 337] width 7 height 7
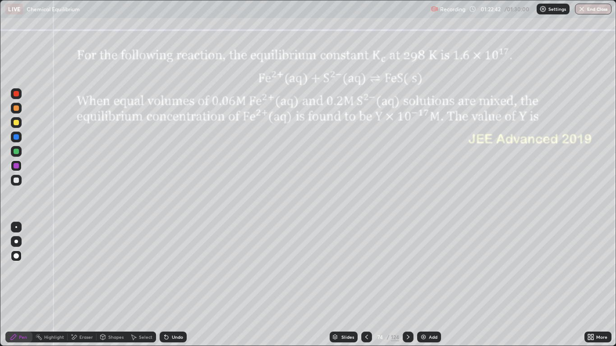
click at [409, 285] on icon at bounding box center [407, 337] width 7 height 7
click at [366, 285] on icon at bounding box center [366, 337] width 7 height 7
click at [408, 285] on icon at bounding box center [407, 337] width 7 height 7
click at [16, 181] on div at bounding box center [16, 180] width 5 height 5
click at [595, 12] on button "End Class" at bounding box center [594, 9] width 36 height 11
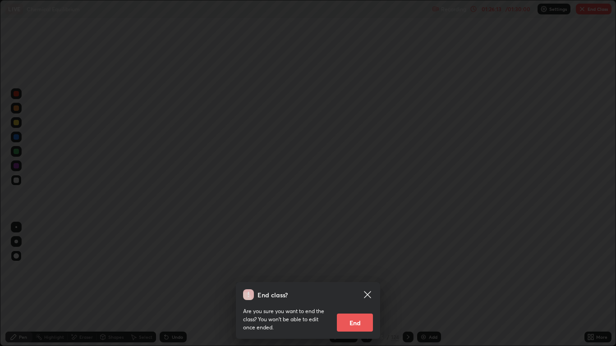
click at [357, 285] on button "End" at bounding box center [355, 323] width 36 height 18
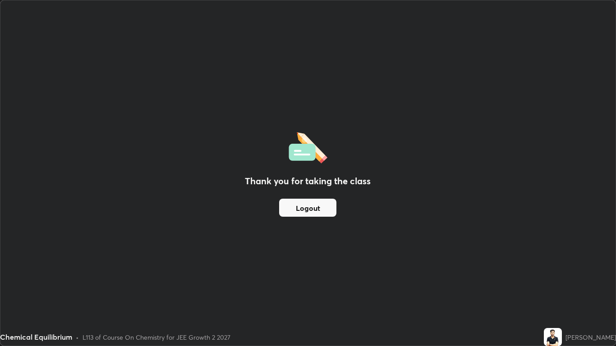
click at [304, 213] on button "Logout" at bounding box center [307, 208] width 57 height 18
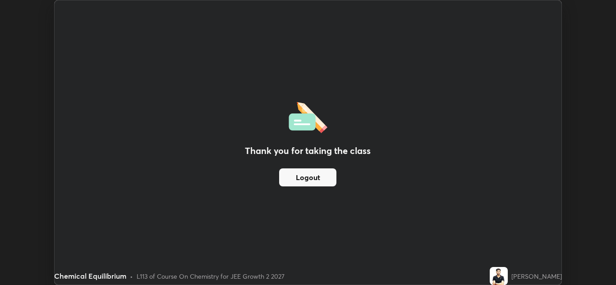
scroll to position [44799, 44469]
